Goal: Task Accomplishment & Management: Complete application form

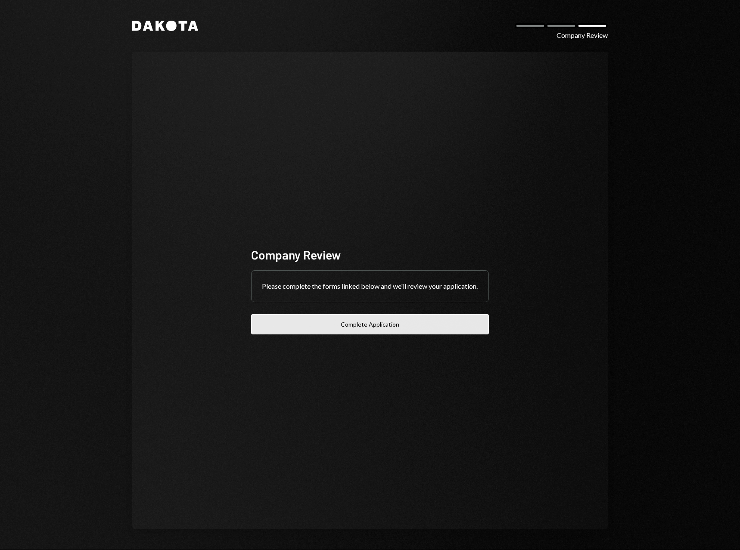
click at [371, 328] on button "Complete Application" at bounding box center [370, 324] width 238 height 20
click at [173, 24] on icon at bounding box center [171, 26] width 10 height 10
click at [354, 328] on button "Complete Application" at bounding box center [370, 324] width 238 height 20
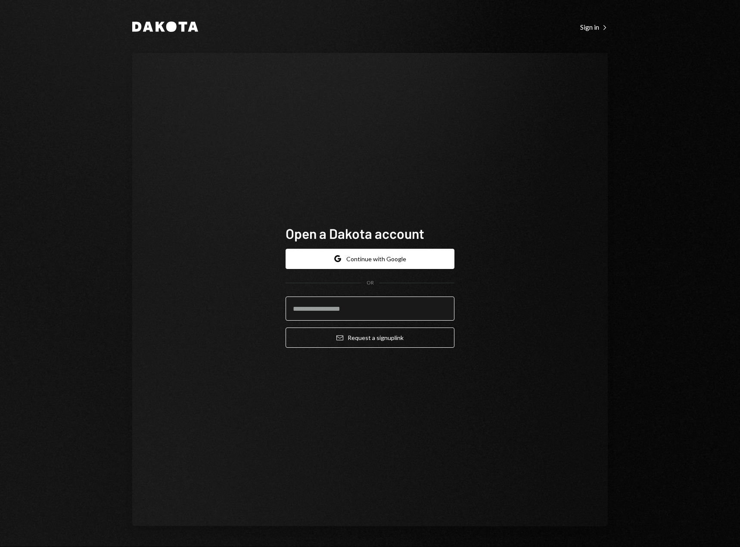
click at [352, 313] on input "email" at bounding box center [369, 309] width 169 height 24
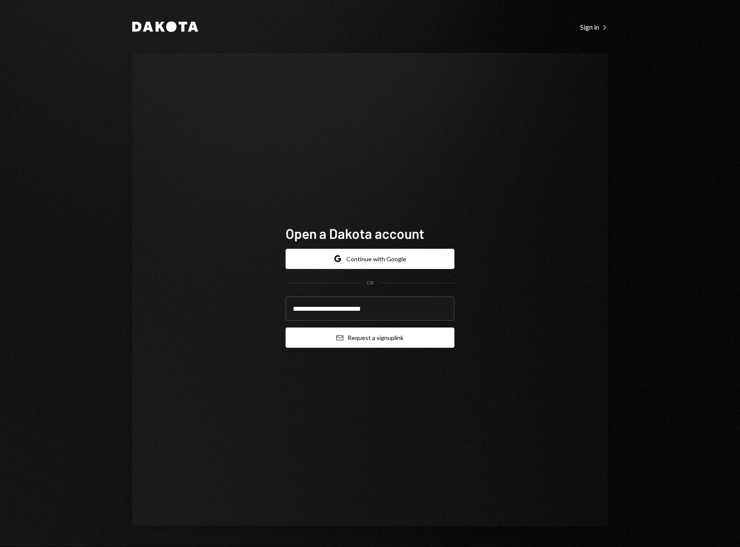
type input "**********"
click at [356, 340] on button "Email Request a sign up link" at bounding box center [369, 338] width 169 height 20
